Goal: Information Seeking & Learning: Learn about a topic

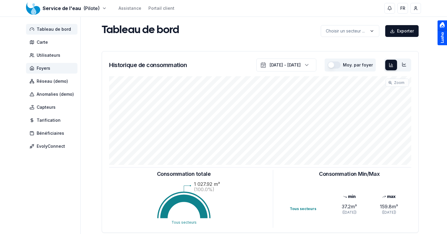
click at [48, 69] on span "Foyers" at bounding box center [44, 68] width 14 height 6
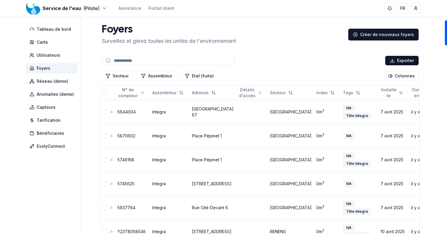
click at [58, 68] on span "Foyers" at bounding box center [51, 68] width 51 height 11
click at [152, 59] on input at bounding box center [168, 60] width 133 height 9
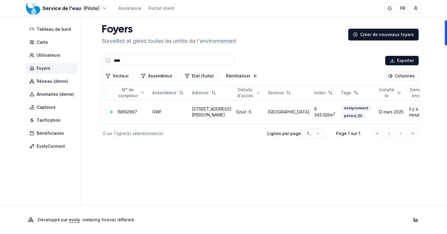
type input "****"
click at [123, 113] on link "19692967" at bounding box center [127, 111] width 20 height 5
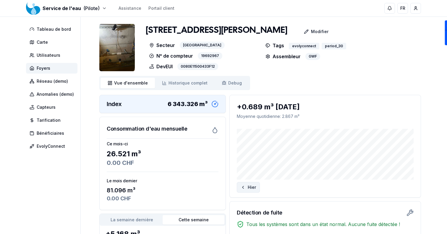
click at [257, 187] on button "Hier" at bounding box center [248, 187] width 23 height 11
click at [50, 71] on span "Foyers" at bounding box center [44, 68] width 14 height 6
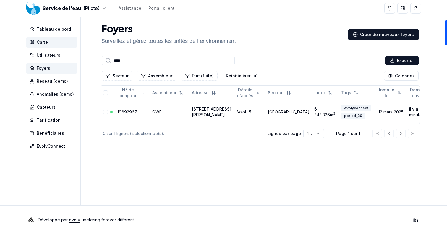
click at [61, 40] on span "Carte" at bounding box center [51, 42] width 51 height 11
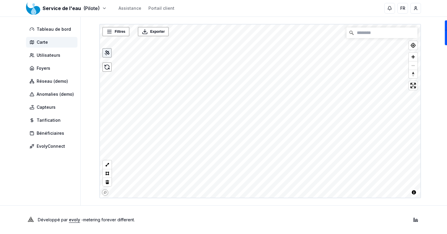
click at [102, 52] on div at bounding box center [106, 52] width 9 height 9
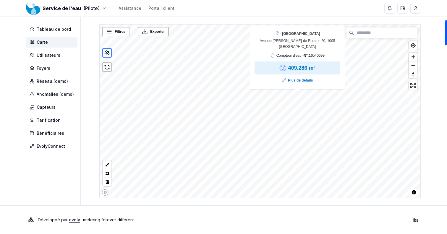
click at [295, 81] on link "Plus de détails" at bounding box center [300, 80] width 25 height 6
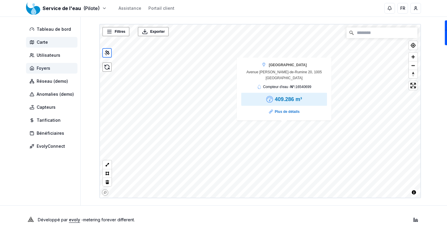
click at [55, 68] on span "Foyers" at bounding box center [51, 68] width 51 height 11
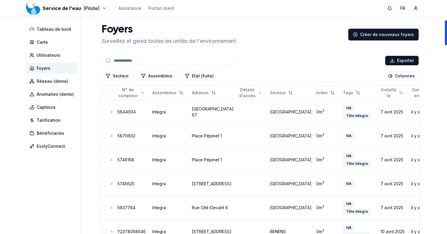
click at [159, 64] on input at bounding box center [168, 60] width 133 height 9
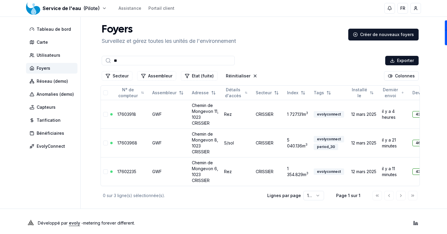
type input "*"
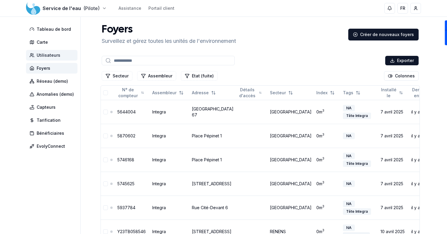
click at [52, 55] on span "Utilisateurs" at bounding box center [49, 55] width 24 height 6
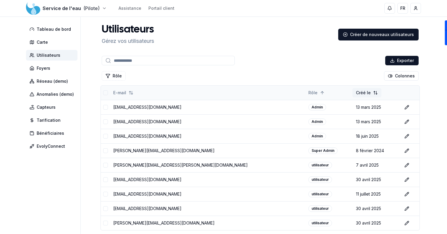
scroll to position [47, 0]
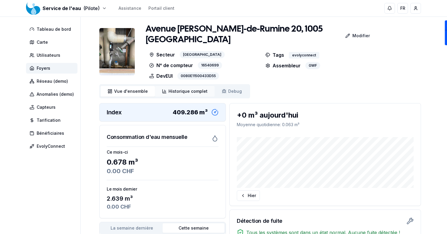
click at [193, 94] on link "Historique complet Historique" at bounding box center [185, 91] width 60 height 11
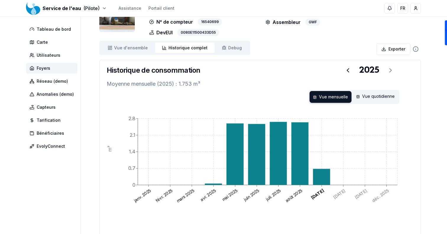
scroll to position [25, 0]
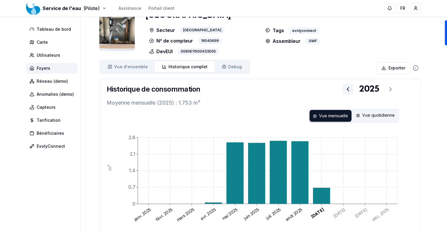
click at [345, 89] on icon at bounding box center [347, 89] width 7 height 7
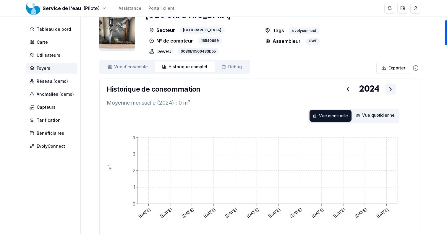
click at [386, 92] on button at bounding box center [390, 89] width 11 height 11
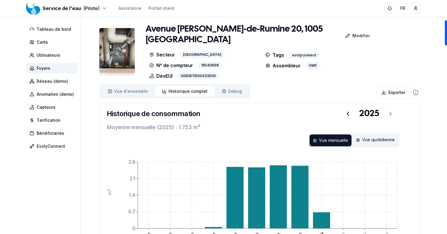
scroll to position [0, 0]
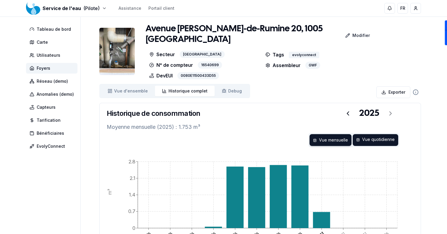
click at [372, 134] on div "Vue quotidienne" at bounding box center [374, 140] width 45 height 12
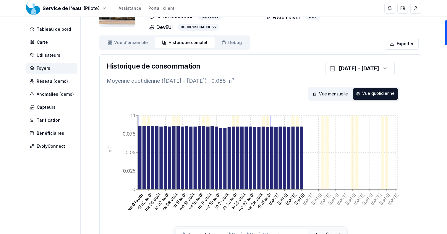
scroll to position [48, 0]
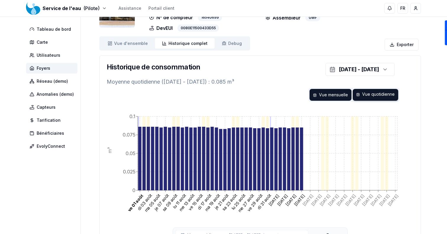
click at [329, 95] on div "Vue mensuelle" at bounding box center [330, 95] width 42 height 12
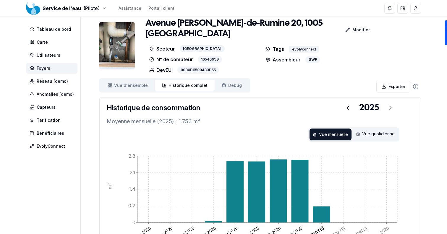
scroll to position [5, 0]
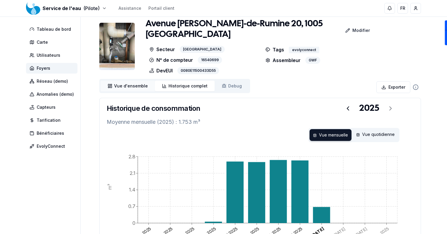
click at [137, 88] on span "Vue d'ensemble" at bounding box center [131, 86] width 34 height 6
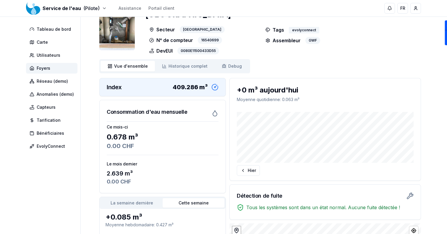
scroll to position [25, 0]
click at [184, 65] on span "Historique complet" at bounding box center [187, 67] width 39 height 6
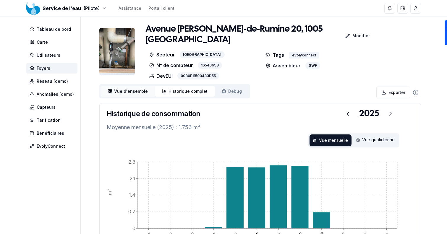
click at [131, 90] on span "Vue d'ensemble" at bounding box center [131, 91] width 34 height 6
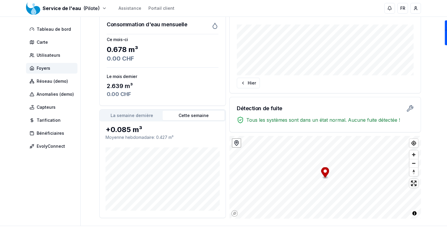
scroll to position [115, 0]
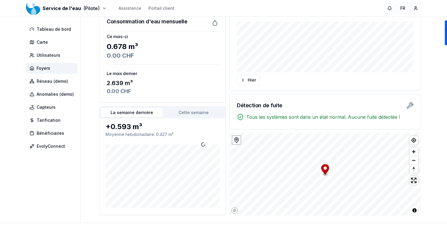
click at [140, 110] on button "La semaine dernière" at bounding box center [132, 112] width 62 height 9
click at [244, 77] on button "Hier" at bounding box center [248, 80] width 23 height 11
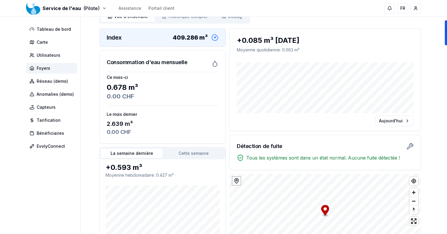
scroll to position [0, 0]
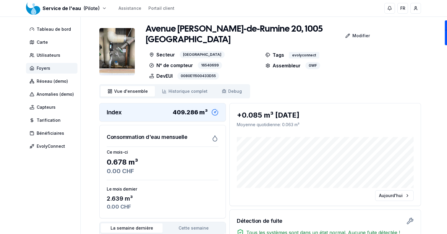
click at [66, 67] on span "Foyers" at bounding box center [51, 68] width 51 height 11
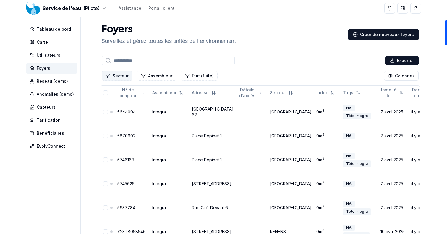
click at [116, 76] on button "Secteur" at bounding box center [117, 75] width 31 height 9
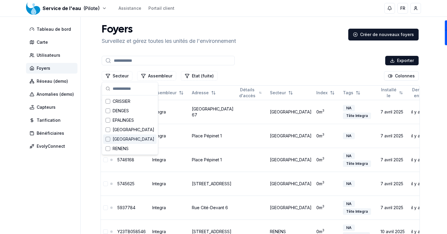
click at [132, 136] on span "[GEOGRAPHIC_DATA]" at bounding box center [134, 139] width 42 height 6
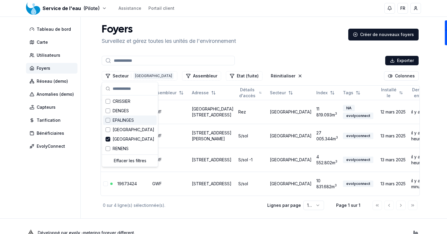
click at [319, 17] on main "Foyers Surveillez et gérez toutes les unités de l'environnement Créer de nouvea…" at bounding box center [259, 117] width 321 height 201
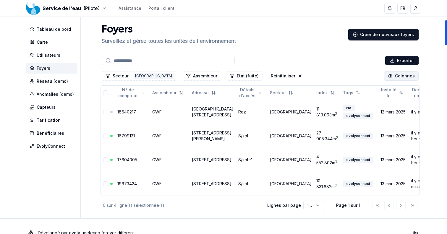
click at [401, 78] on html "Service de l'eau (Pilote) Assistance Portail client FR Sami Tableau de bord Car…" at bounding box center [223, 123] width 447 height 247
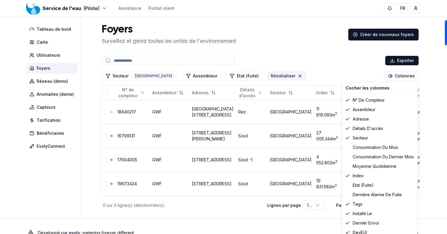
click at [294, 75] on html "Service de l'eau (Pilote) Assistance Portail client FR Sami Tableau de bord Car…" at bounding box center [223, 123] width 447 height 247
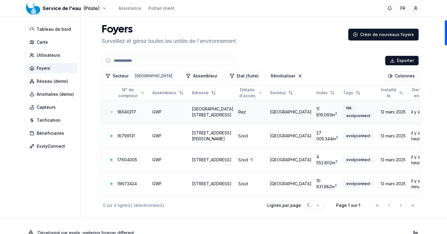
click at [199, 117] on link "[GEOGRAPHIC_DATA] [STREET_ADDRESS]" at bounding box center [213, 111] width 42 height 11
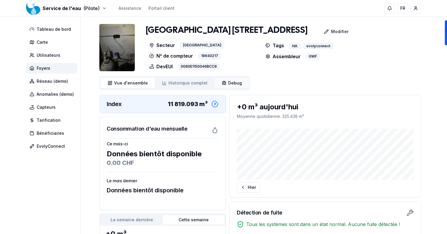
click at [235, 86] on span "Debug" at bounding box center [235, 83] width 14 height 6
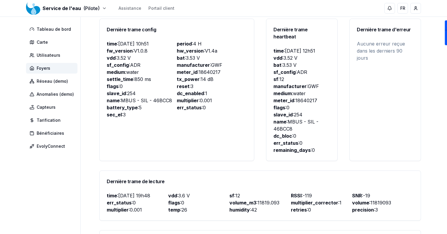
scroll to position [238, 0]
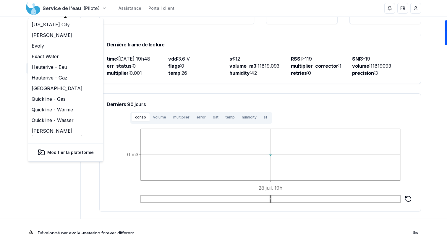
click at [71, 7] on html "Service de l'eau (Pilote) Assistance Portail client FR Sami Tableau de bord Car…" at bounding box center [223, 4] width 447 height 485
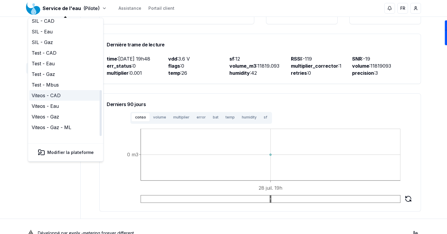
click at [54, 90] on link "Viteos - CAD" at bounding box center [65, 95] width 73 height 11
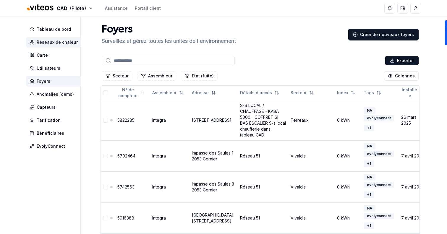
click at [55, 45] on span "Réseaux de chaleur" at bounding box center [57, 42] width 41 height 6
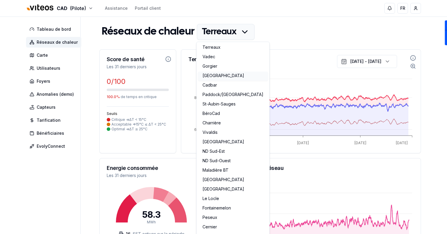
click at [228, 77] on link "La Chaux-de-Fonds" at bounding box center [233, 75] width 70 height 9
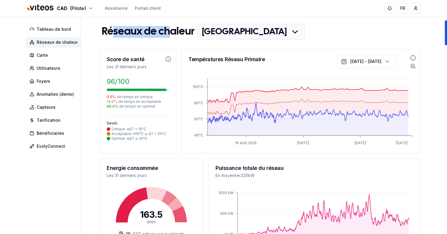
drag, startPoint x: 110, startPoint y: 35, endPoint x: 172, endPoint y: 38, distance: 61.2
click at [172, 38] on h1 "Réseaux de chaleur" at bounding box center [148, 32] width 93 height 12
click at [171, 38] on h1 "Réseaux de chaleur" at bounding box center [148, 32] width 93 height 12
drag, startPoint x: 108, startPoint y: 97, endPoint x: 133, endPoint y: 96, distance: 25.4
click at [133, 96] on span "0.0 % de temps en critique" at bounding box center [138, 97] width 62 height 5
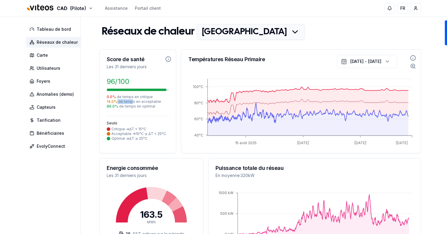
drag, startPoint x: 115, startPoint y: 102, endPoint x: 132, endPoint y: 102, distance: 16.8
click at [132, 102] on span "14.0 % de temps en acceptable" at bounding box center [138, 101] width 62 height 5
click at [141, 103] on span "14.0 % de temps en acceptable" at bounding box center [138, 101] width 62 height 5
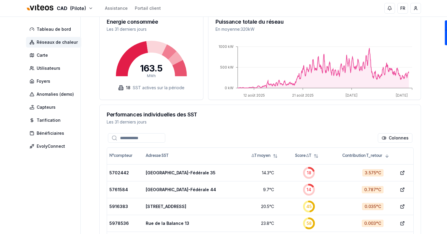
scroll to position [190, 0]
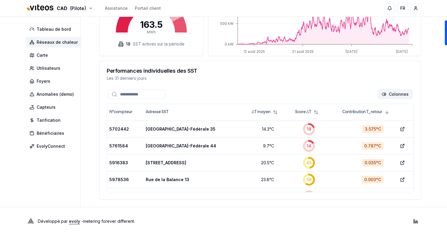
click at [396, 95] on html "CAD (Pilote) Assistance Portail client FR Sami Tableau de bord Réseaux de chale…" at bounding box center [223, 22] width 447 height 425
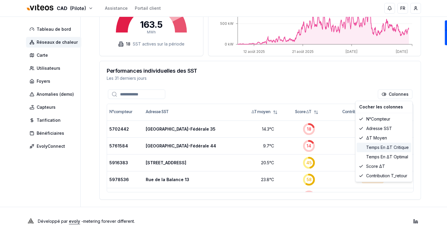
click at [386, 145] on div "Temps en ΔT critique" at bounding box center [384, 147] width 54 height 9
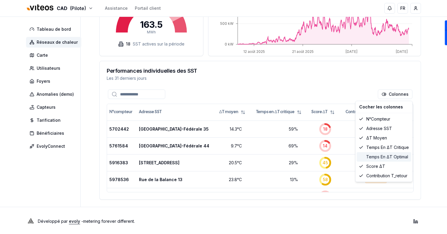
click at [391, 158] on div "Temps en ΔT optimal" at bounding box center [384, 156] width 54 height 9
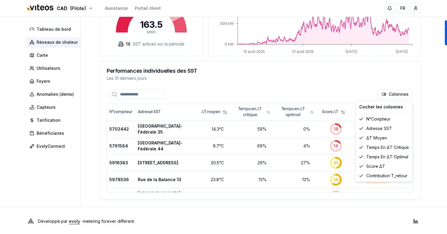
click at [291, 88] on html "CAD (Pilote) Assistance Portail client FR Sami Tableau de bord Réseaux de chale…" at bounding box center [223, 22] width 447 height 425
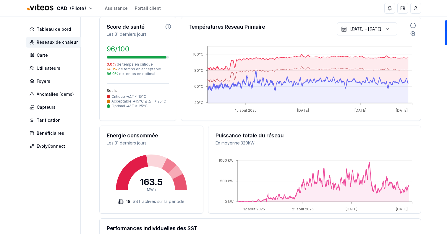
scroll to position [0, 0]
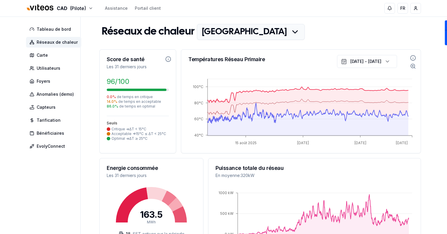
click at [247, 39] on html "CAD (Pilote) Assistance Portail client FR Sami Tableau de bord Réseaux de chale…" at bounding box center [223, 212] width 447 height 425
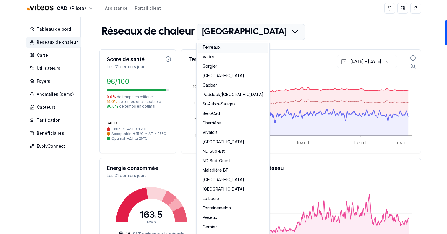
click at [218, 45] on link "Terreaux" at bounding box center [233, 47] width 70 height 9
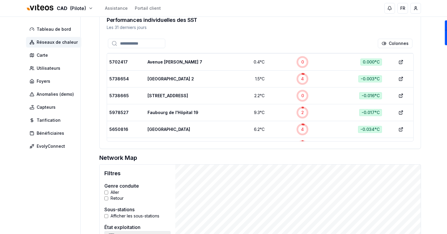
scroll to position [100, 0]
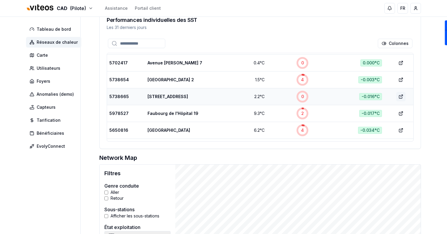
click at [402, 97] on icon at bounding box center [401, 96] width 2 height 2
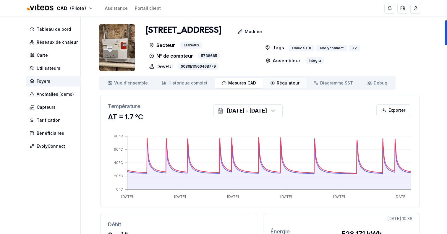
click at [286, 85] on span "Régulateur" at bounding box center [287, 83] width 23 height 6
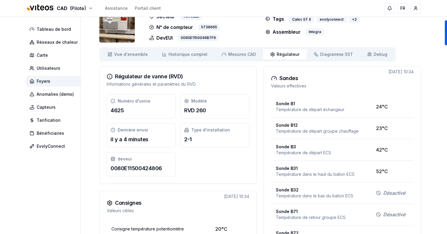
scroll to position [27, 0]
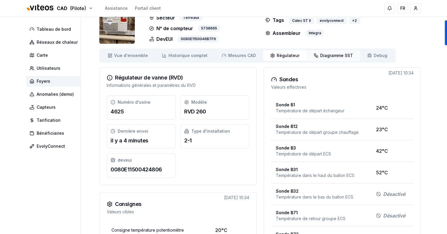
click at [320, 56] on span "Diagramme SST" at bounding box center [336, 56] width 33 height 6
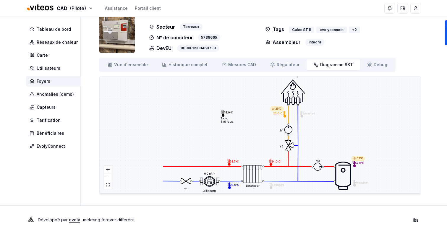
scroll to position [12, 0]
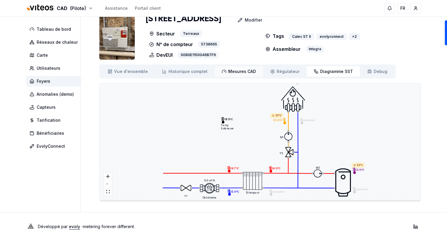
click at [235, 73] on span "Mesures CAD" at bounding box center [242, 72] width 28 height 6
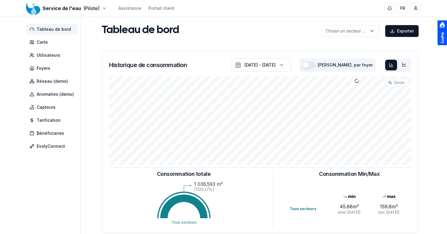
click at [63, 12] on div "Service de l'eau (Pilote) Assistance Portail client FR [PERSON_NAME]" at bounding box center [224, 8] width 414 height 17
click at [59, 8] on html "Service de l'eau (Pilote) Assistance Portail client FR Sami Tableau de bord Car…" at bounding box center [223, 183] width 447 height 366
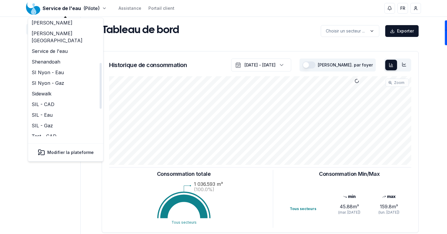
scroll to position [110, 0]
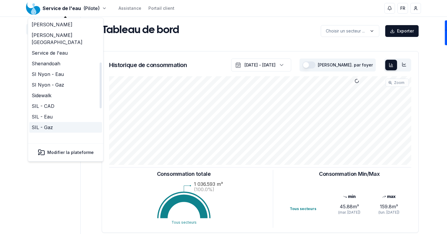
click at [59, 122] on link "SIL - Gaz" at bounding box center [65, 127] width 73 height 11
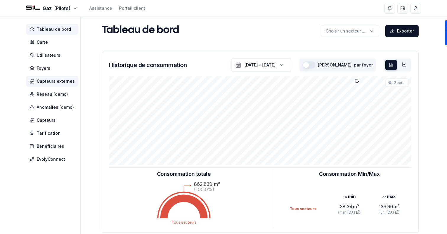
click at [64, 81] on span "Capteurs externes" at bounding box center [56, 81] width 38 height 6
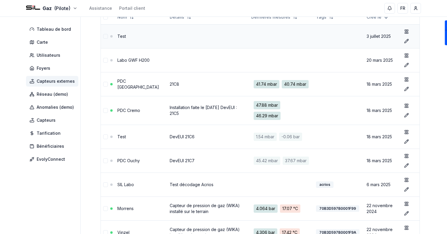
scroll to position [59, 0]
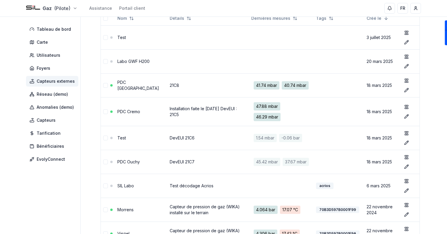
click at [55, 5] on html "Gaz (Pilote) Assistance Portail client FR Sami Tableau de bord Carte Utilisateu…" at bounding box center [223, 119] width 447 height 356
click at [438, 64] on html "Gaz (Pilote) Assistance Portail client FR Sami Tableau de bord Carte Utilisateu…" at bounding box center [223, 119] width 447 height 356
